Goal: Task Accomplishment & Management: Complete application form

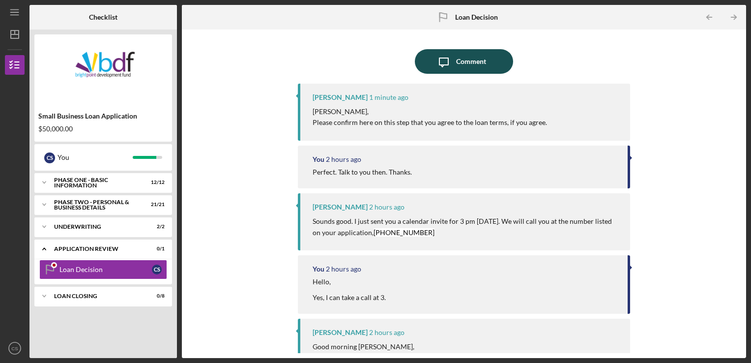
click at [470, 66] on div "Comment" at bounding box center [471, 61] width 30 height 25
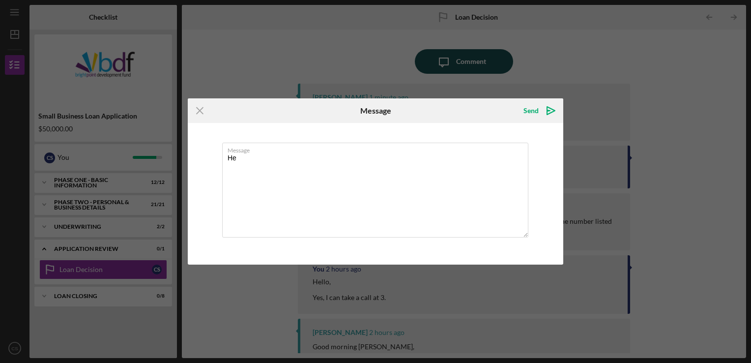
type textarea "H"
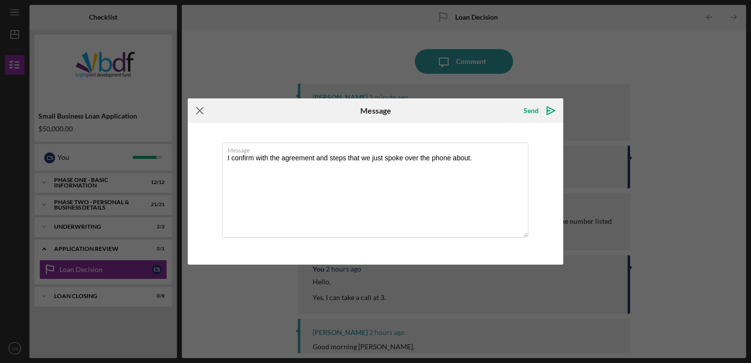
type textarea "I confirm with the agreement and steps that we just spoke over the phone about."
click at [196, 111] on icon "Icon/Menu Close" at bounding box center [200, 110] width 25 height 25
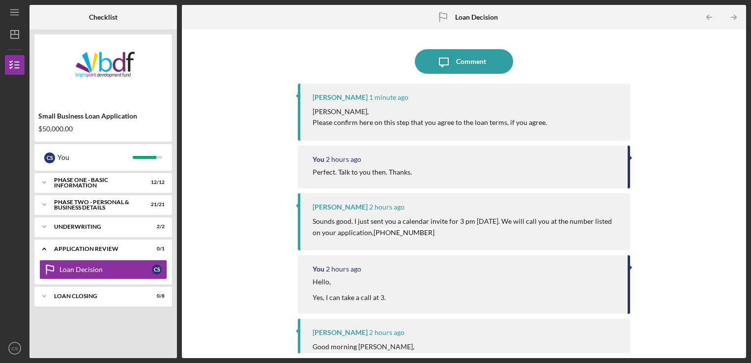
click at [198, 111] on div "Icon/Message Comment Jessica Walker 1 minute ago Cody, Please confirm here on t…" at bounding box center [464, 193] width 554 height 318
click at [463, 66] on div "Comment" at bounding box center [471, 61] width 30 height 25
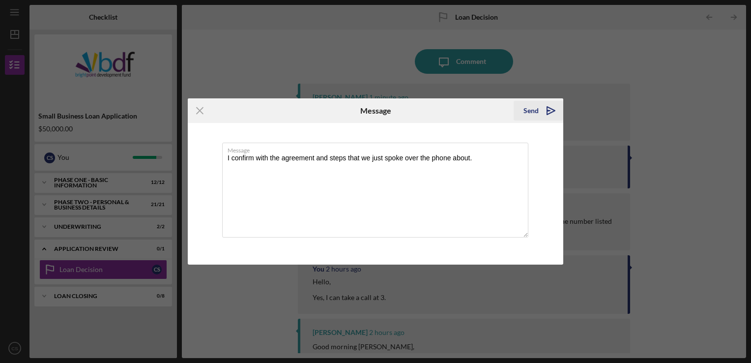
click at [547, 109] on icon "Icon/icon-invite-send" at bounding box center [551, 110] width 25 height 25
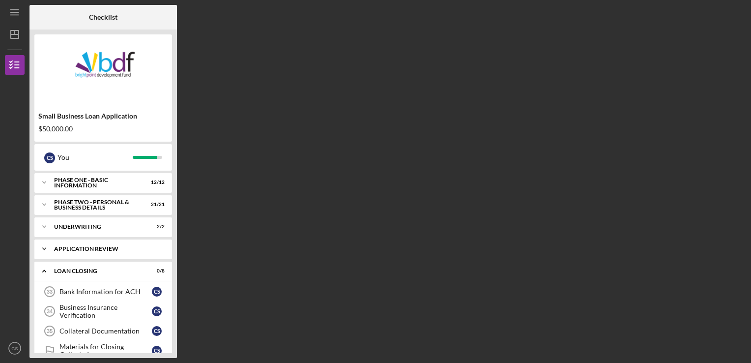
click at [78, 251] on div "Application Review" at bounding box center [107, 249] width 106 height 6
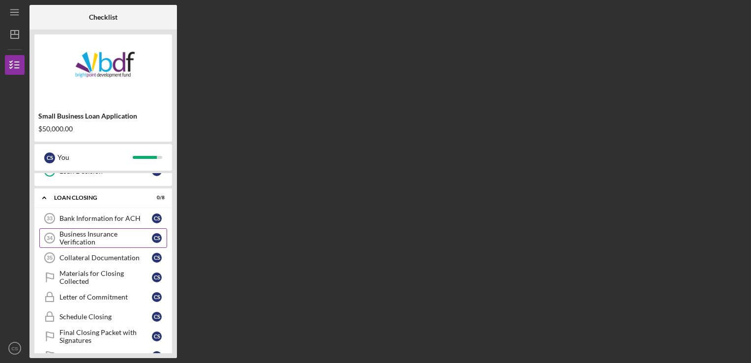
scroll to position [118, 0]
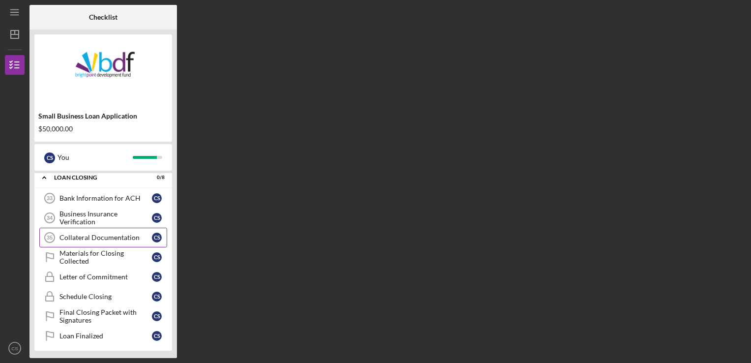
click at [119, 238] on div "Collateral Documentation" at bounding box center [105, 237] width 92 height 8
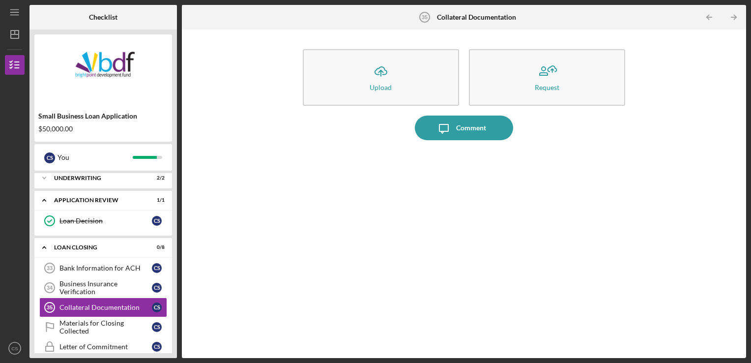
scroll to position [20, 0]
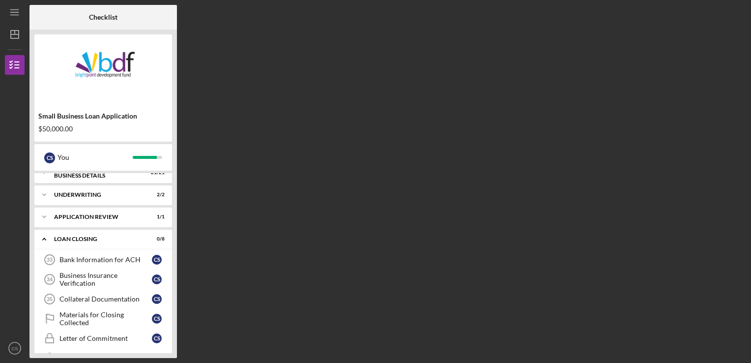
scroll to position [49, 0]
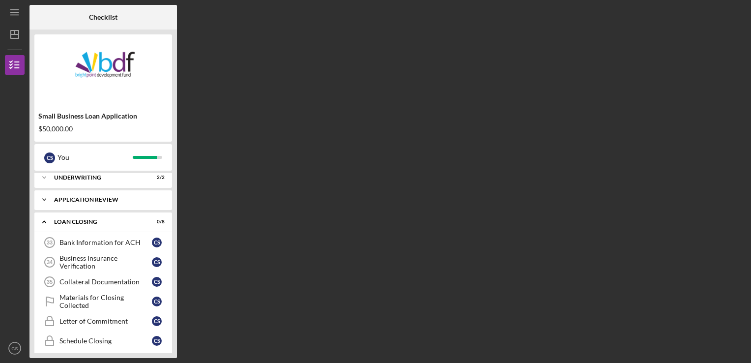
click at [122, 201] on div "Application Review" at bounding box center [107, 200] width 106 height 6
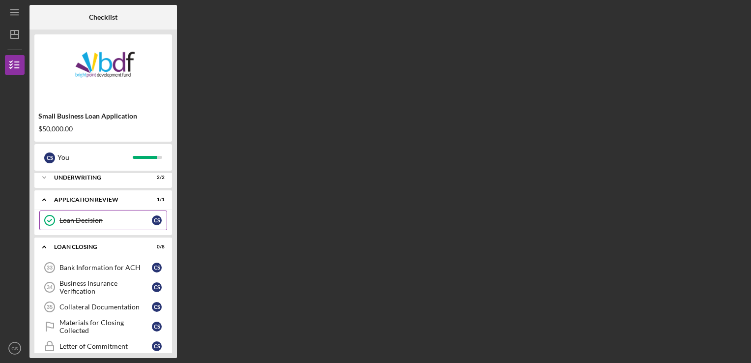
click at [111, 219] on div "Loan Decision" at bounding box center [105, 220] width 92 height 8
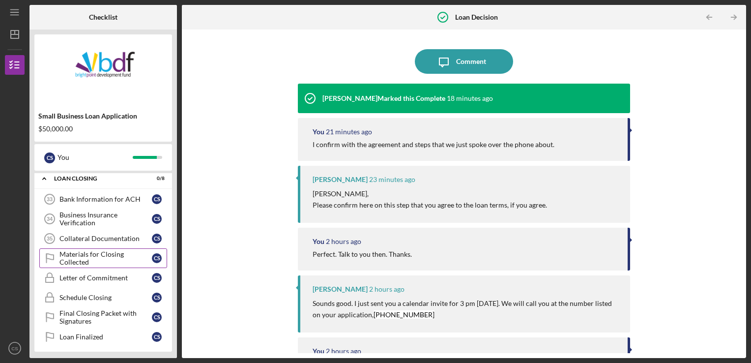
scroll to position [118, 0]
click at [106, 202] on link "Bank Information for ACH 33 Bank Information for ACH C S" at bounding box center [103, 198] width 128 height 20
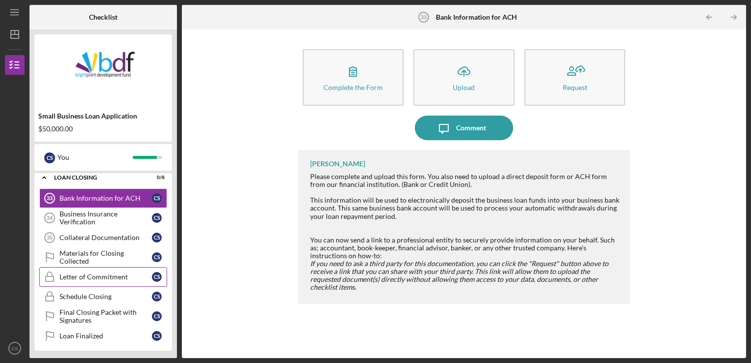
click at [105, 274] on div "Letter of Commitment" at bounding box center [105, 277] width 92 height 8
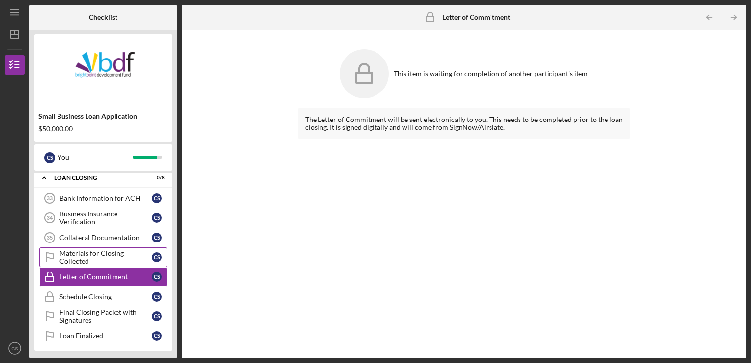
click at [78, 250] on div "Materials for Closing Collected" at bounding box center [105, 257] width 92 height 16
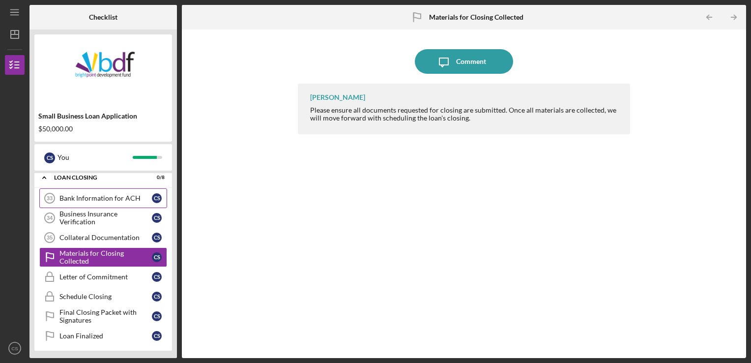
click at [100, 196] on div "Bank Information for ACH" at bounding box center [105, 198] width 92 height 8
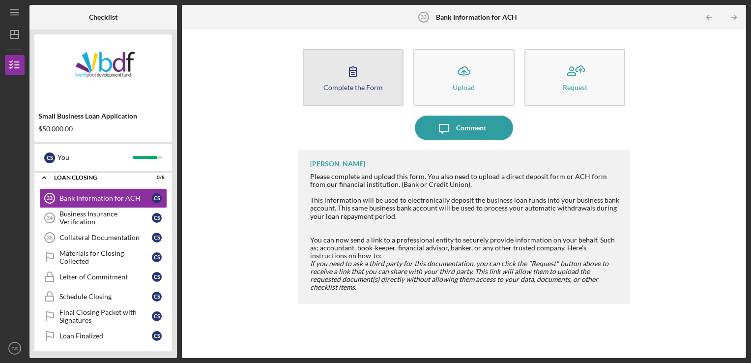
click at [354, 74] on icon "button" at bounding box center [352, 71] width 7 height 9
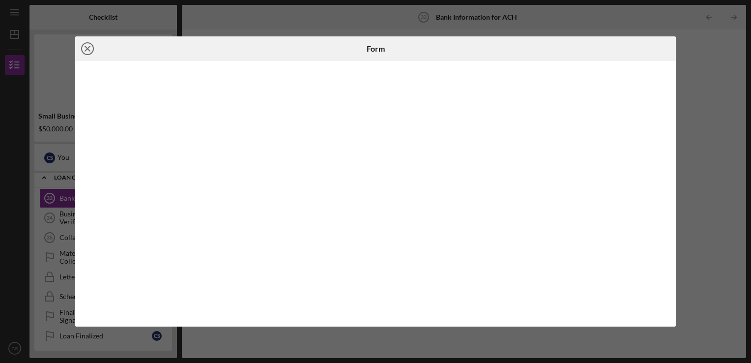
click at [87, 46] on icon "Icon/Close" at bounding box center [87, 48] width 25 height 25
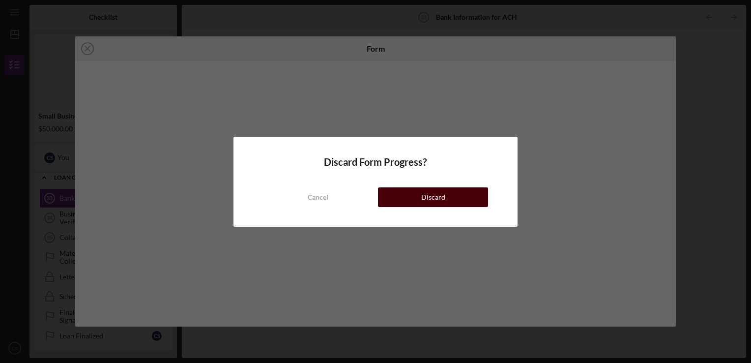
click at [425, 197] on div "Discard" at bounding box center [433, 197] width 24 height 20
